Goal: Entertainment & Leisure: Consume media (video, audio)

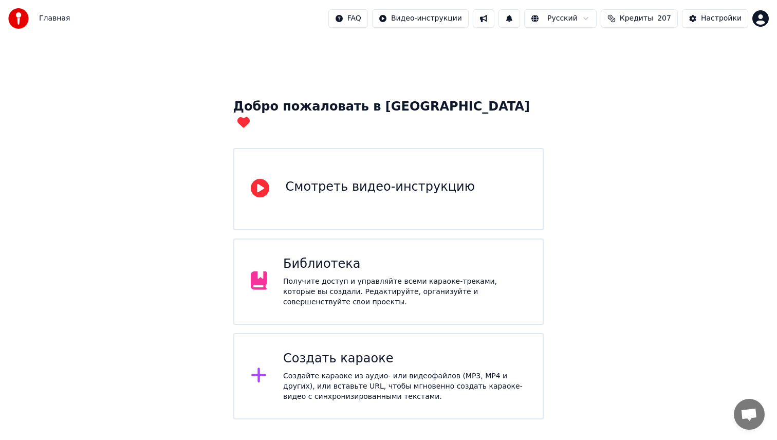
click at [399, 256] on div "Библиотека" at bounding box center [404, 264] width 243 height 16
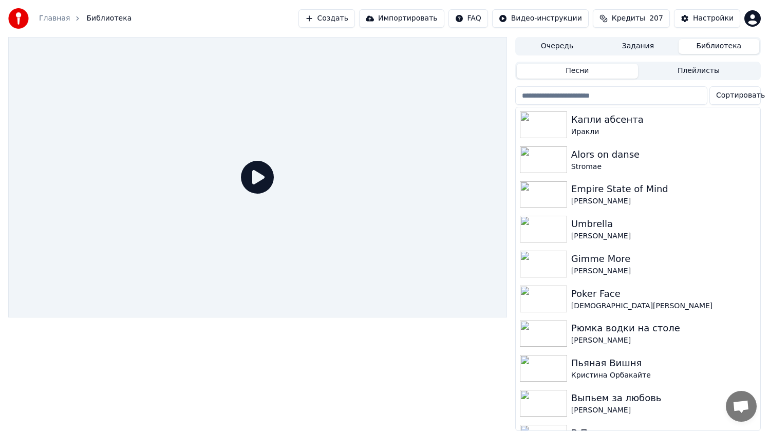
click at [615, 92] on input "search" at bounding box center [611, 95] width 192 height 18
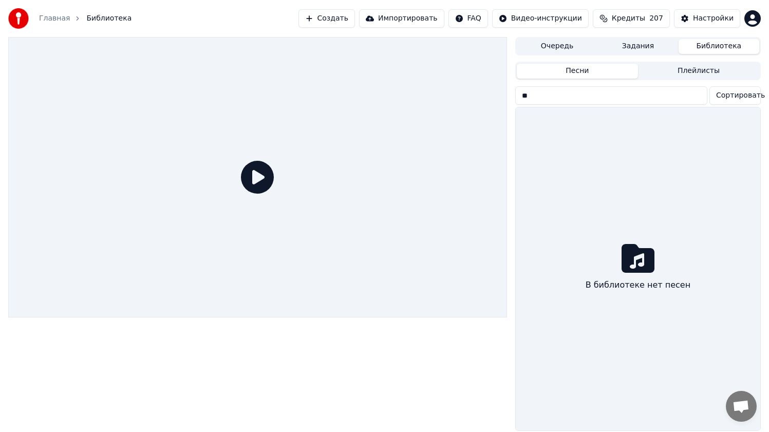
type input "*"
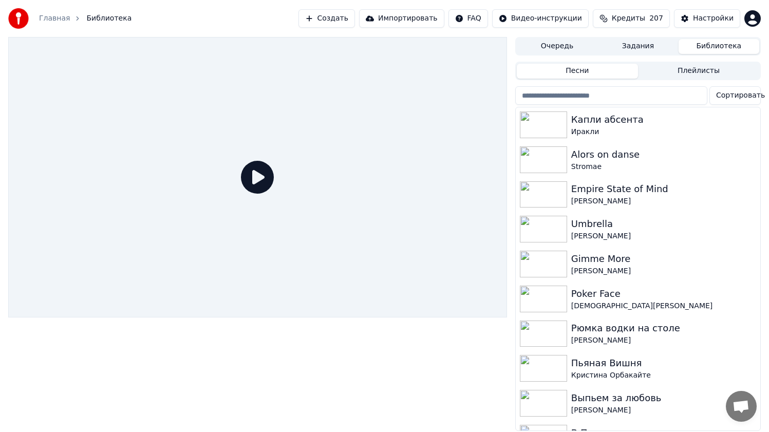
click at [571, 96] on input "search" at bounding box center [611, 95] width 192 height 18
click at [556, 91] on input "search" at bounding box center [611, 95] width 192 height 18
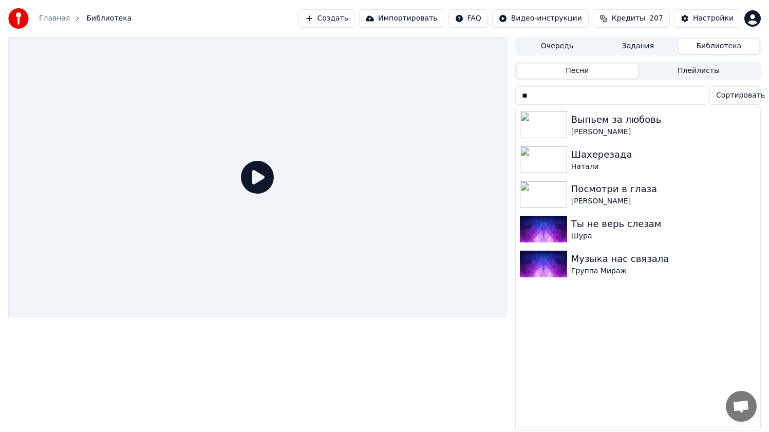
type input "*"
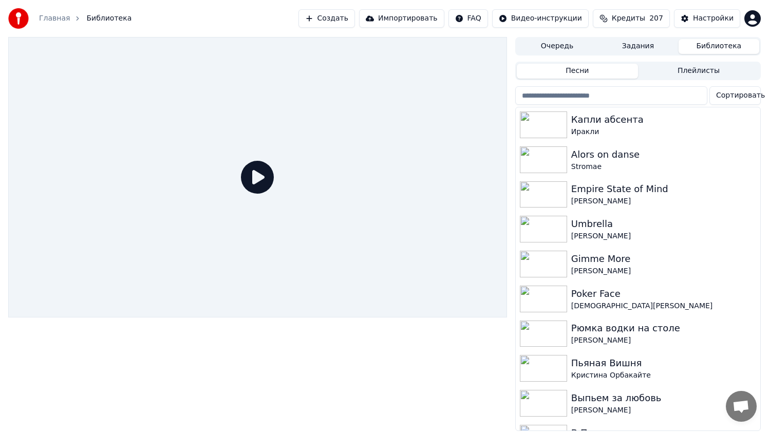
click at [557, 87] on input "search" at bounding box center [611, 95] width 192 height 18
click at [557, 95] on input "search" at bounding box center [611, 95] width 192 height 18
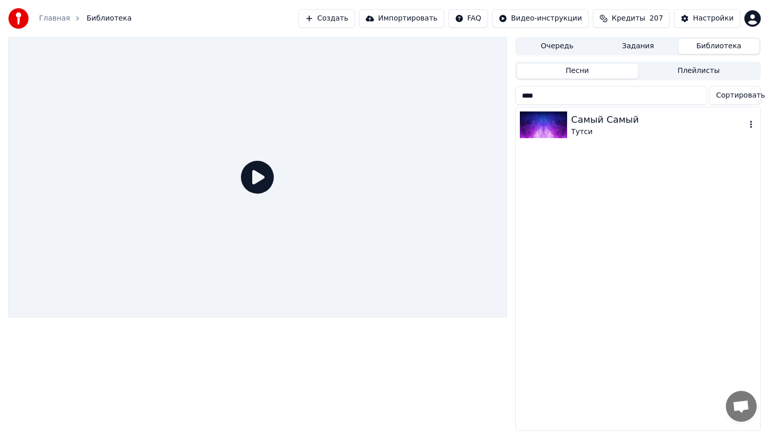
type input "****"
click at [666, 137] on div "Самый Самый Тутси" at bounding box center [638, 124] width 245 height 35
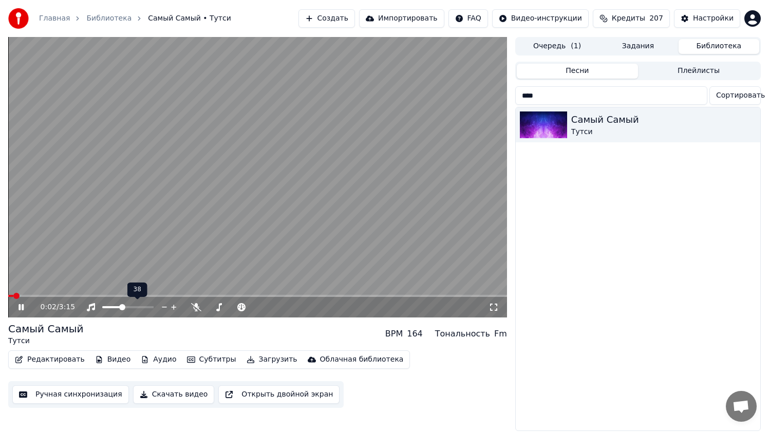
click at [121, 308] on span at bounding box center [112, 307] width 20 height 2
click at [156, 295] on span at bounding box center [257, 296] width 499 height 2
click at [232, 295] on span at bounding box center [257, 296] width 499 height 2
click at [23, 310] on icon at bounding box center [20, 307] width 5 height 6
